Goal: Task Accomplishment & Management: Manage account settings

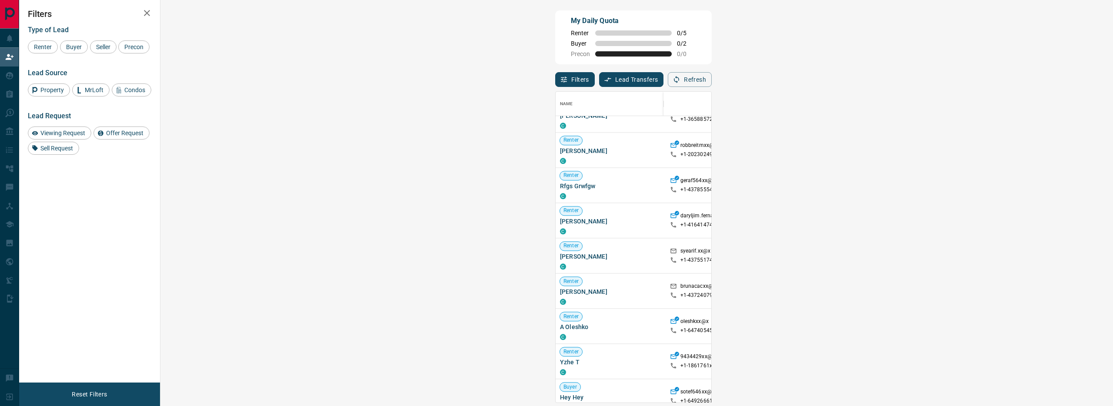
scroll to position [876, 0]
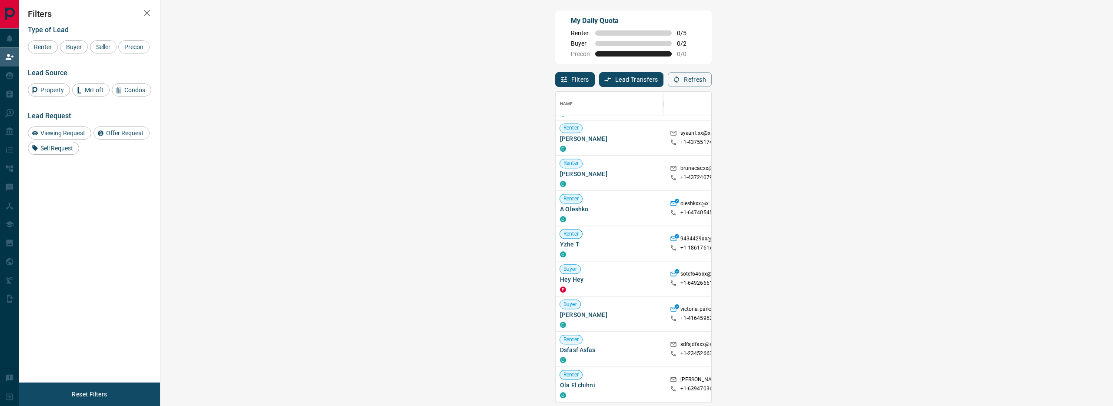
click at [989, 212] on span "Viewing Request ( 2 )" at bounding box center [1013, 208] width 48 height 9
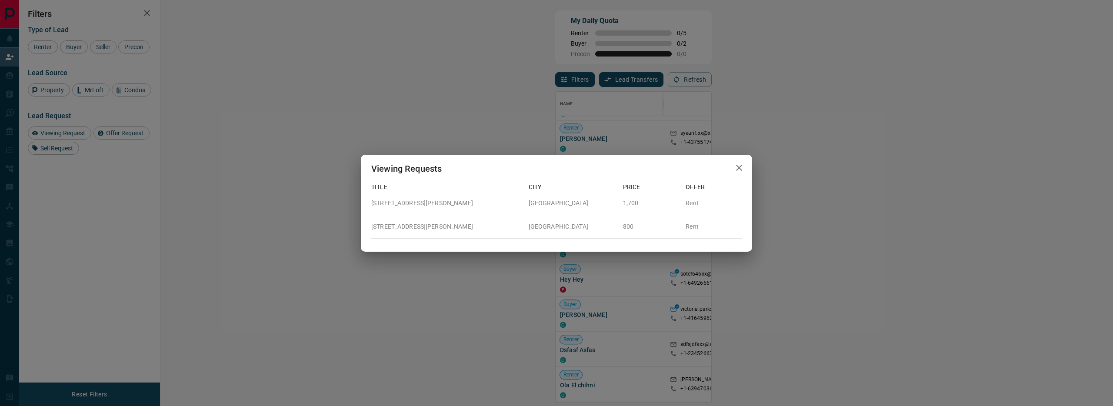
click at [740, 170] on icon "button" at bounding box center [739, 168] width 10 height 10
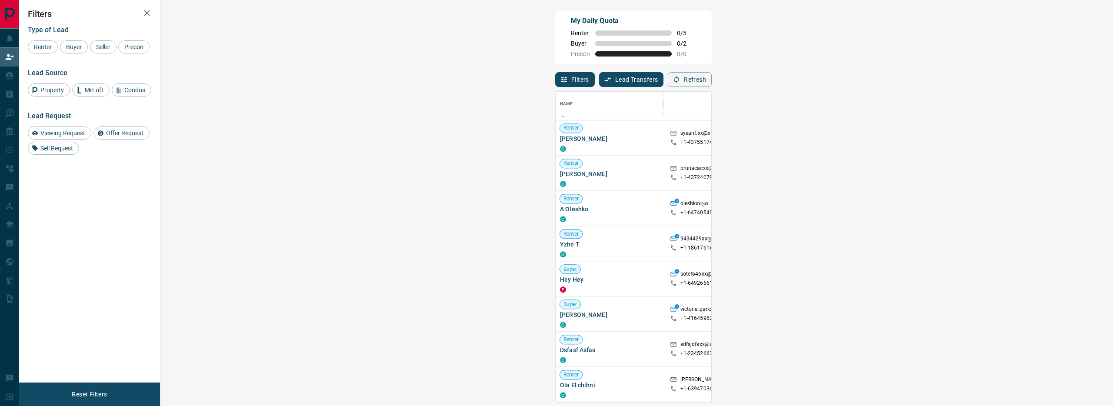
click at [553, 204] on div "My Daily Quota Renter 0 / 5 Buyer 0 / 2 Precon 0 / 0 Filters Lead Transfers 0 R…" at bounding box center [633, 171] width 160 height 325
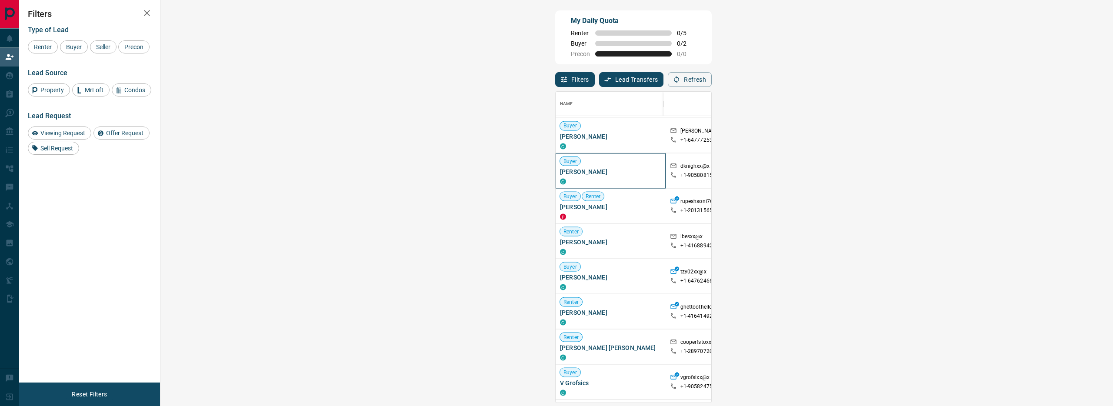
click at [560, 171] on span "[PERSON_NAME]" at bounding box center [610, 171] width 101 height 9
click at [555, 200] on div "Buyer Renter [PERSON_NAME] P" at bounding box center [610, 206] width 110 height 35
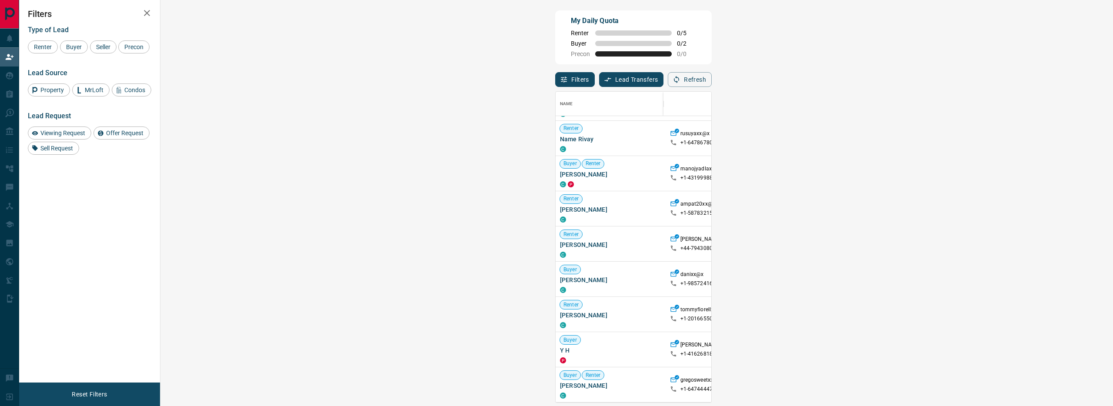
scroll to position [2275, 0]
click at [989, 275] on span "Offer Request ( 1 )" at bounding box center [1009, 279] width 40 height 9
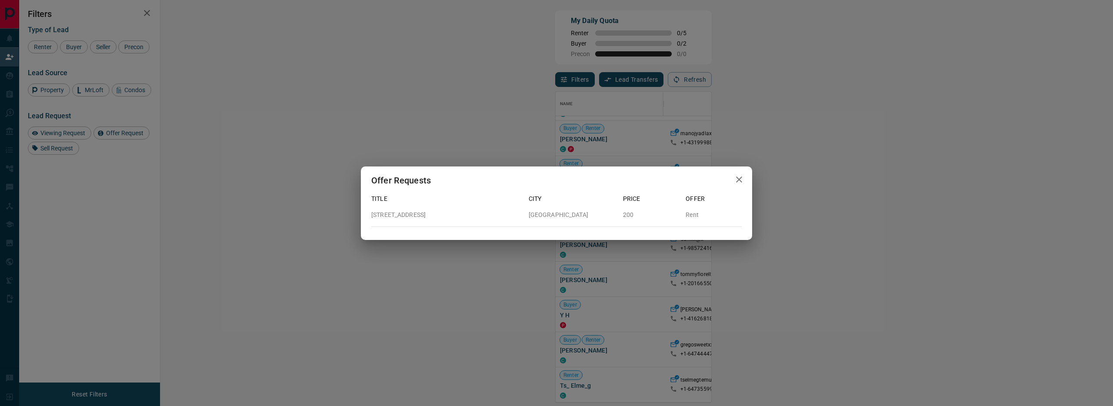
click at [741, 183] on icon "button" at bounding box center [739, 179] width 10 height 10
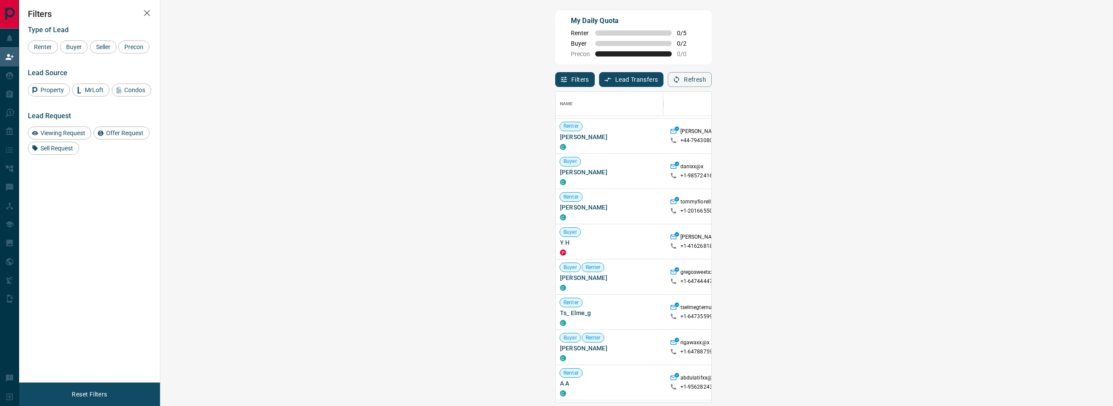
scroll to position [2381, 0]
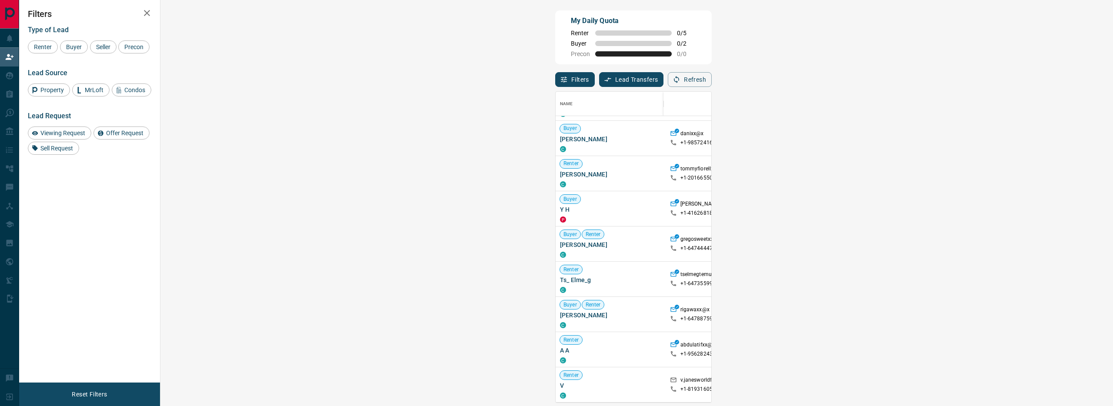
click at [163, 232] on div "My Daily Quota Renter 0 / 5 Buyer 0 / 2 Precon 0 / 0 Filters Lead Transfers 0 R…" at bounding box center [565, 171] width 1093 height 342
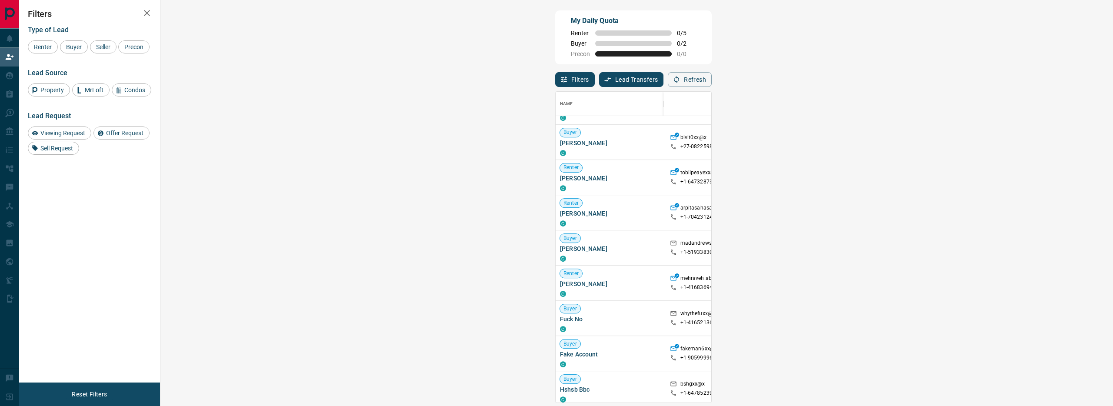
scroll to position [2803, 0]
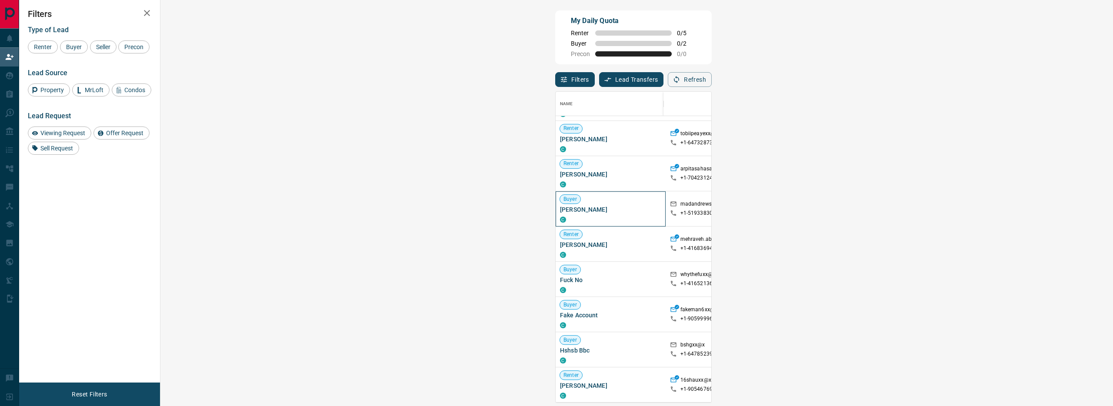
click at [560, 209] on span "[PERSON_NAME]" at bounding box center [610, 209] width 101 height 9
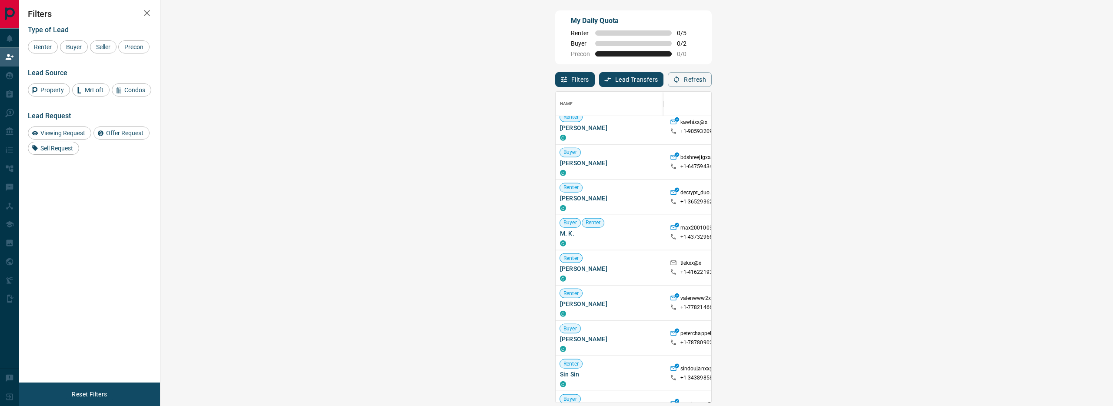
scroll to position [3930, 0]
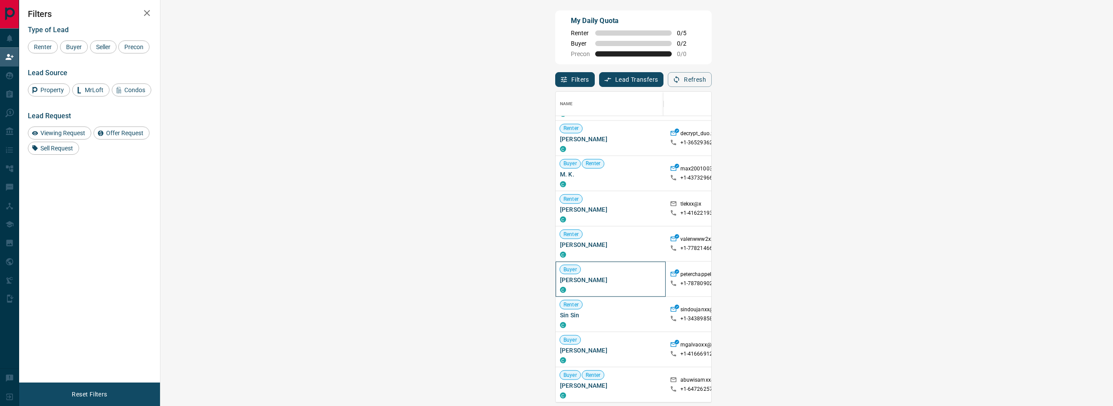
click at [560, 278] on span "[PERSON_NAME]" at bounding box center [610, 280] width 101 height 9
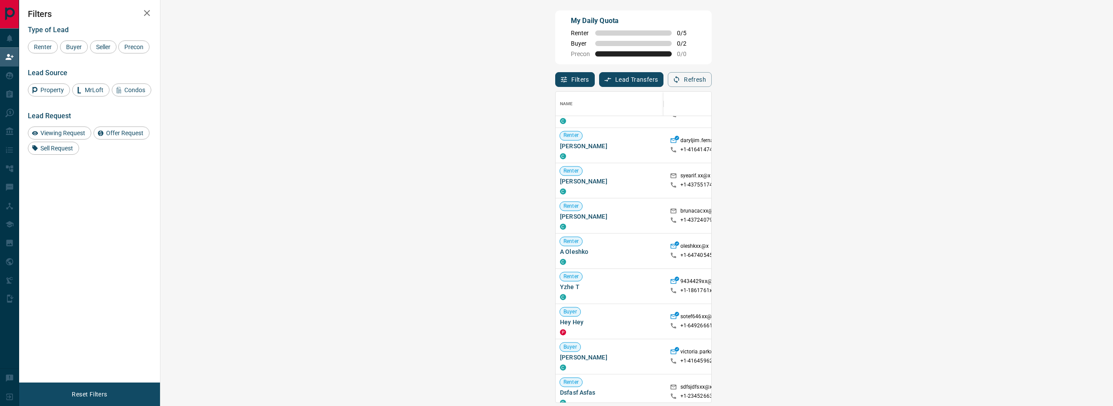
scroll to position [1005, 0]
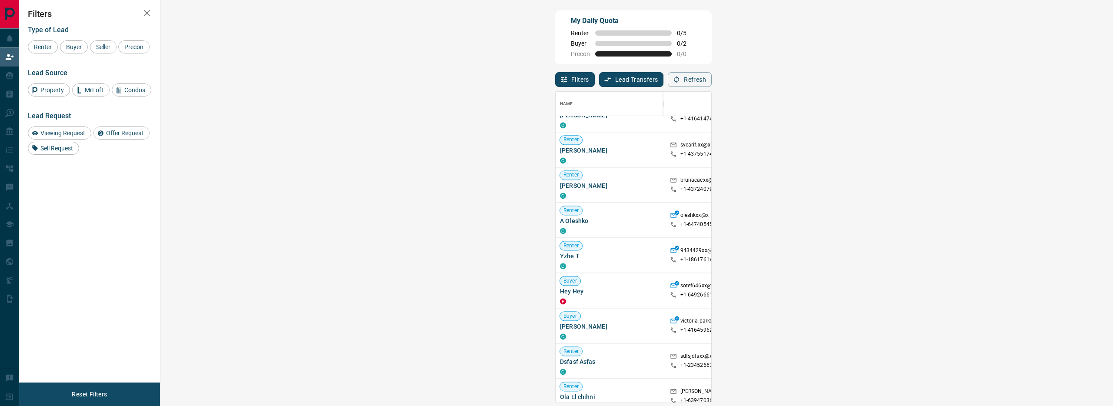
click at [989, 220] on span "Viewing Request ( 2 )" at bounding box center [1013, 220] width 48 height 6
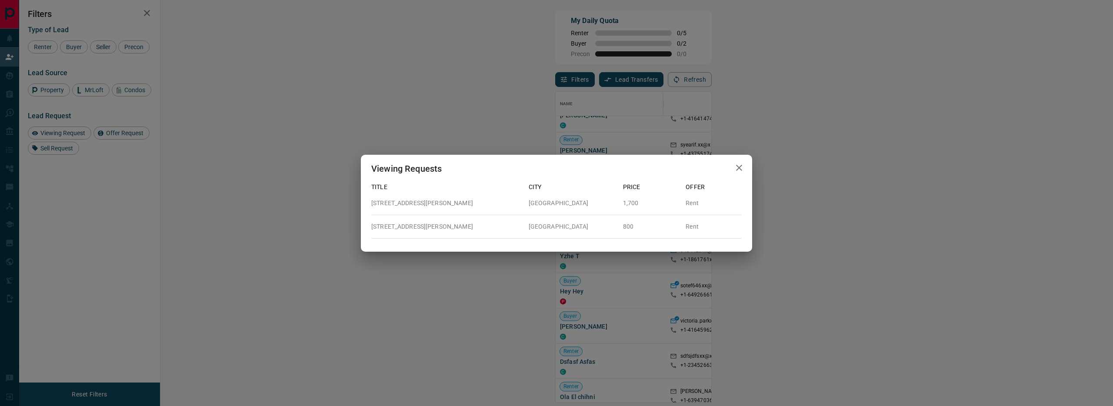
click at [748, 167] on div "Viewing Requests" at bounding box center [556, 169] width 391 height 28
click at [735, 171] on icon "button" at bounding box center [739, 168] width 10 height 10
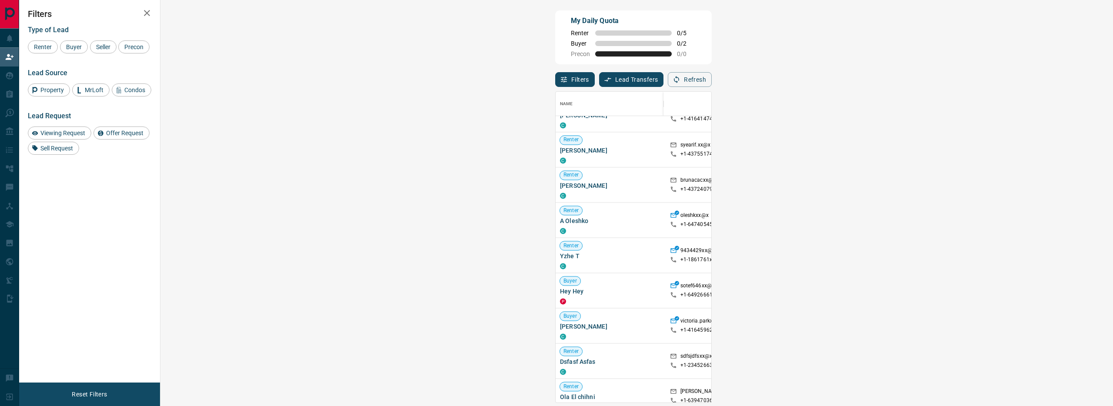
click at [553, 235] on div "My Daily Quota Renter 0 / 5 Buyer 0 / 2 Precon 0 / 0 Filters Lead Transfers 0 R…" at bounding box center [633, 171] width 160 height 325
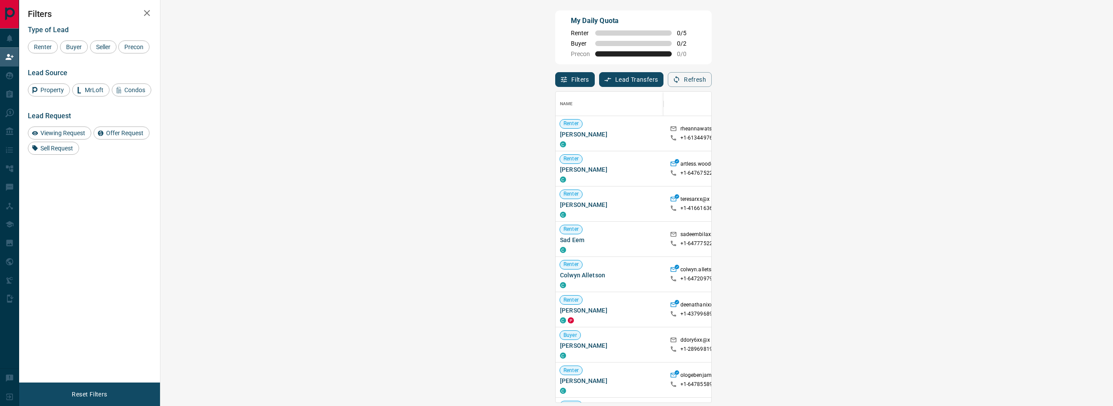
scroll to position [304, 927]
click at [560, 206] on span "[PERSON_NAME]" at bounding box center [610, 204] width 101 height 9
click at [162, 212] on div "My Daily Quota Renter 0 / 5 Buyer 0 / 2 Precon 0 / 0 Filters Lead Transfers 0 R…" at bounding box center [565, 171] width 1093 height 342
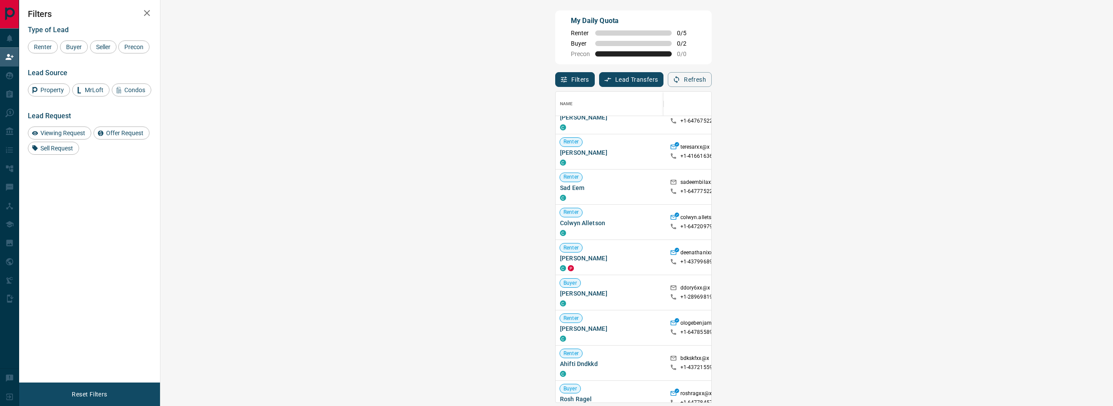
scroll to position [63, 0]
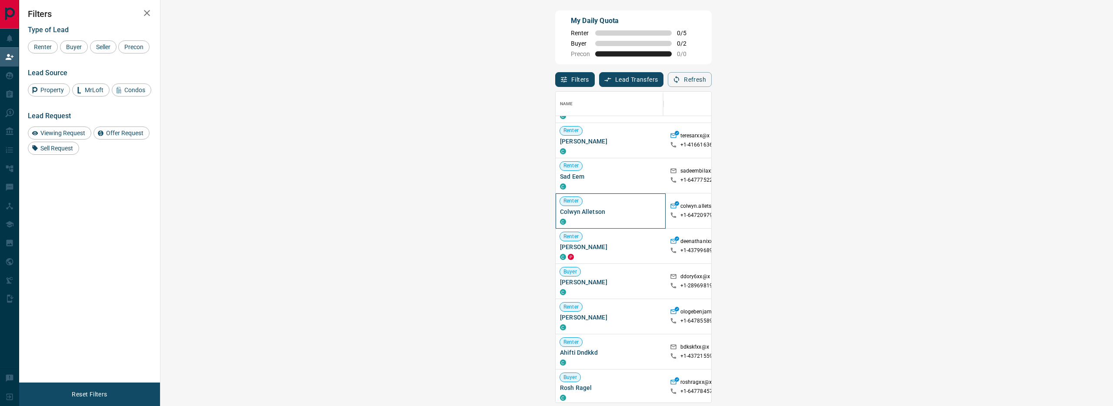
click at [560, 210] on span "Colwyn Alletson" at bounding box center [610, 211] width 101 height 9
click at [161, 227] on div "My Daily Quota Renter 0 / 5 Buyer 0 / 2 Precon 0 / 0 Filters Lead Transfers 0 R…" at bounding box center [565, 171] width 1093 height 342
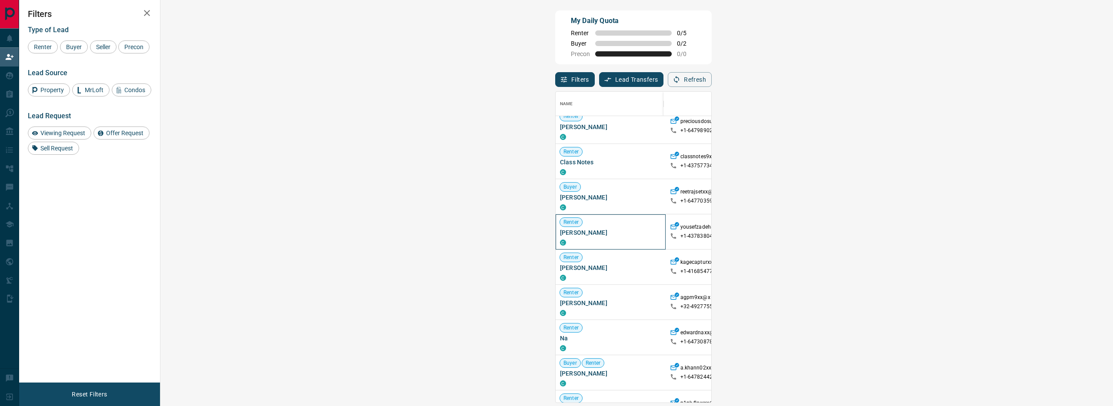
click at [560, 233] on span "[PERSON_NAME]" at bounding box center [610, 232] width 101 height 9
click at [553, 148] on div "My Daily Quota Renter 0 / 5 Buyer 0 / 2 Precon 0 / 0 Filters Lead Transfers 0 R…" at bounding box center [633, 171] width 160 height 325
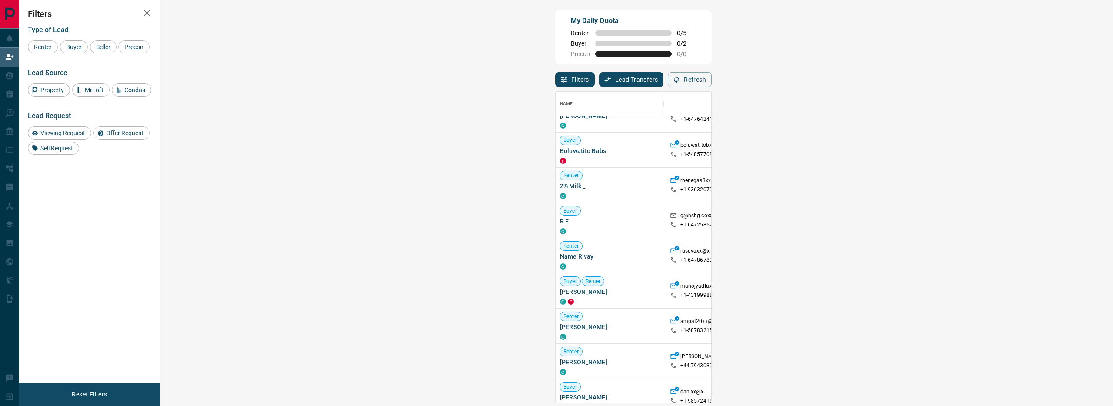
scroll to position [2263, 0]
click at [560, 152] on span "Boluwatito Babs" at bounding box center [610, 151] width 101 height 9
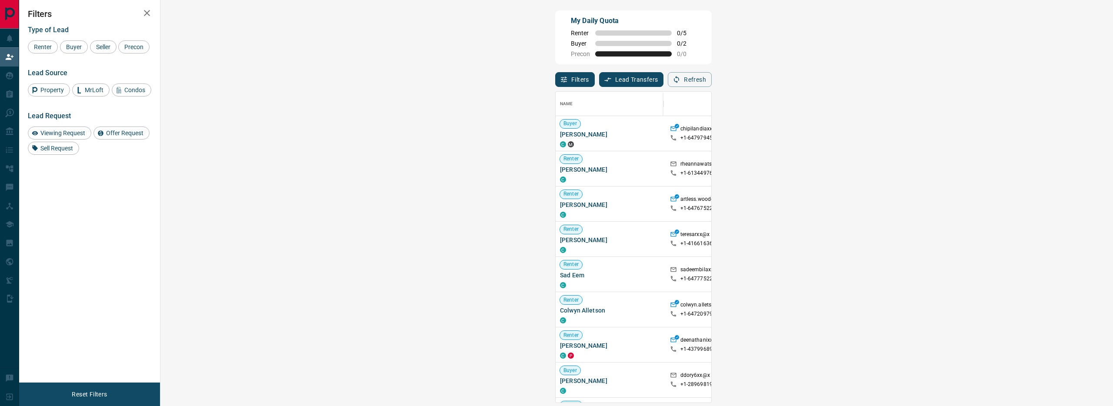
scroll to position [304, 927]
click at [560, 136] on span "[PERSON_NAME]" at bounding box center [610, 134] width 101 height 9
click at [555, 106] on div "Name Contact Search Search Range Location Requests AI Status Recent Opportuniti…" at bounding box center [633, 247] width 156 height 312
